Goal: Find specific page/section: Find specific page/section

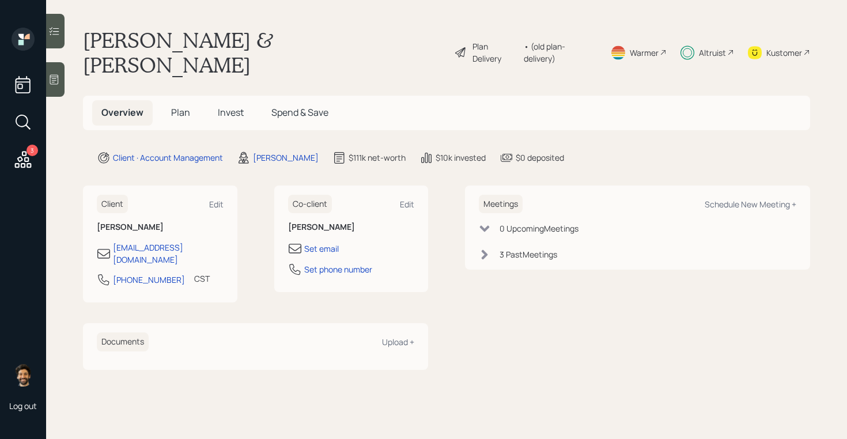
click at [710, 47] on div "Altruist" at bounding box center [712, 53] width 27 height 12
click at [188, 106] on span "Plan" at bounding box center [180, 112] width 19 height 13
